Goal: Navigation & Orientation: Find specific page/section

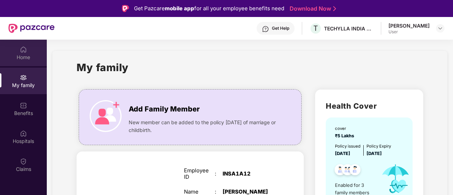
click at [27, 52] on div "Home" at bounding box center [23, 53] width 47 height 27
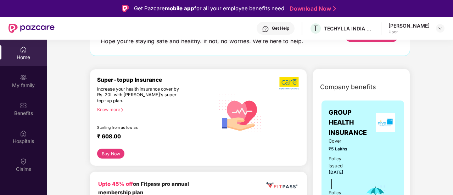
scroll to position [71, 0]
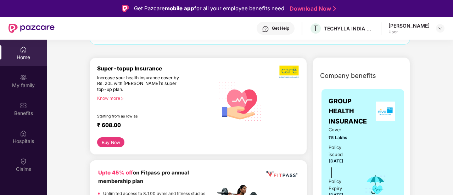
click at [111, 143] on button "Buy Now" at bounding box center [110, 143] width 27 height 10
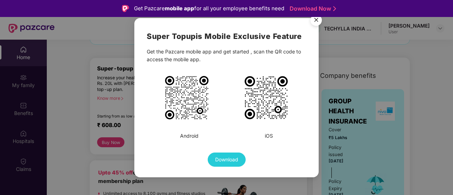
click at [315, 22] on img "Close" at bounding box center [316, 21] width 20 height 20
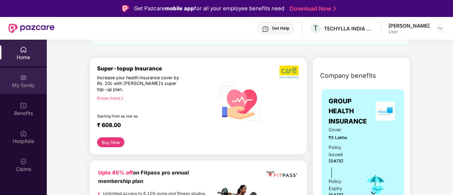
click at [21, 86] on div "My family" at bounding box center [23, 85] width 47 height 7
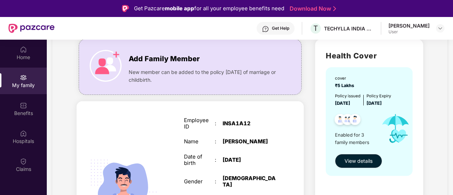
scroll to position [35, 0]
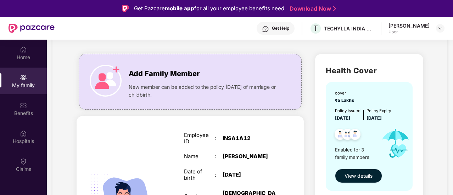
click at [356, 177] on span "View details" at bounding box center [359, 176] width 28 height 8
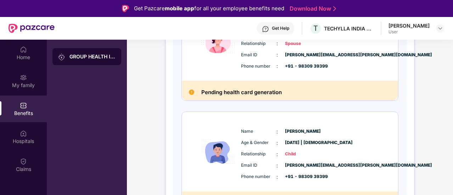
scroll to position [268, 0]
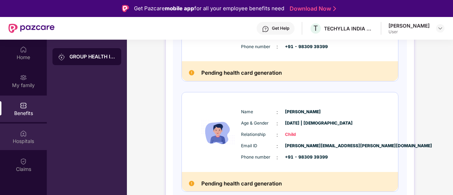
click at [28, 133] on div "Hospitals" at bounding box center [23, 137] width 47 height 27
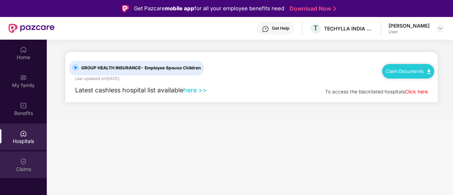
click at [16, 164] on div "Claims" at bounding box center [23, 165] width 47 height 27
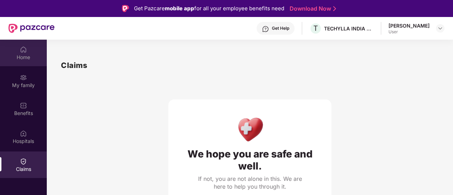
click at [28, 52] on div "Home" at bounding box center [23, 53] width 47 height 27
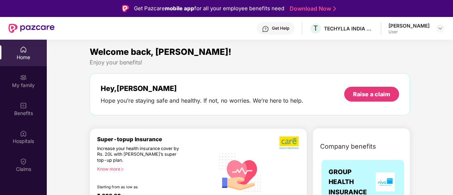
click at [308, 9] on link "Download Now" at bounding box center [312, 8] width 44 height 7
